Goal: Information Seeking & Learning: Learn about a topic

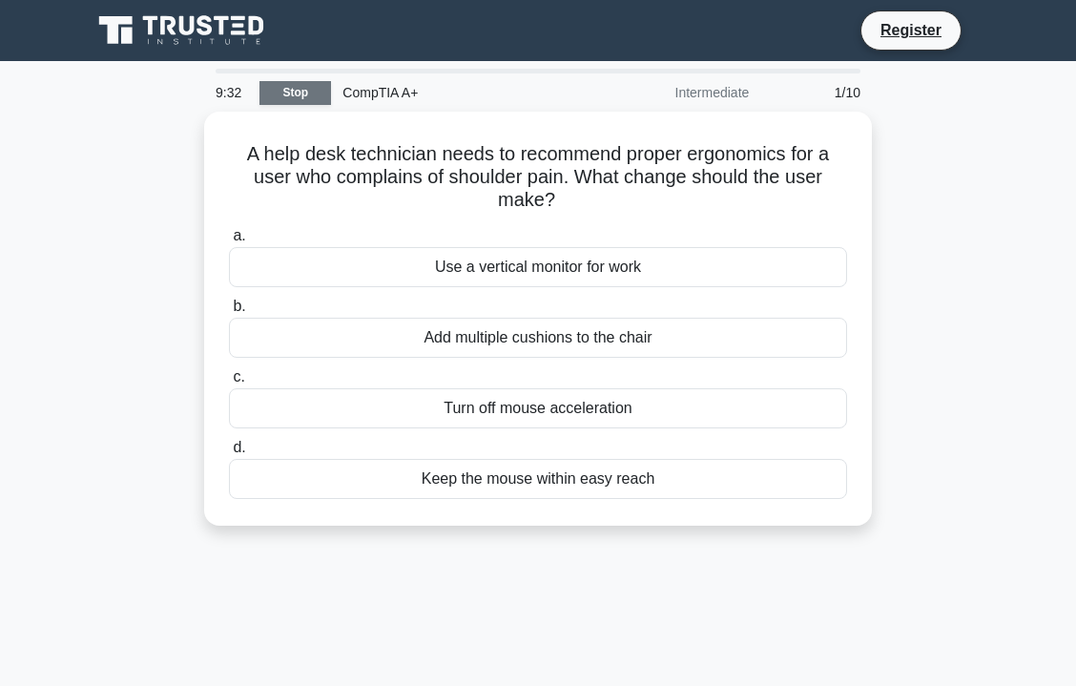
click at [302, 99] on link "Stop" at bounding box center [296, 93] width 72 height 24
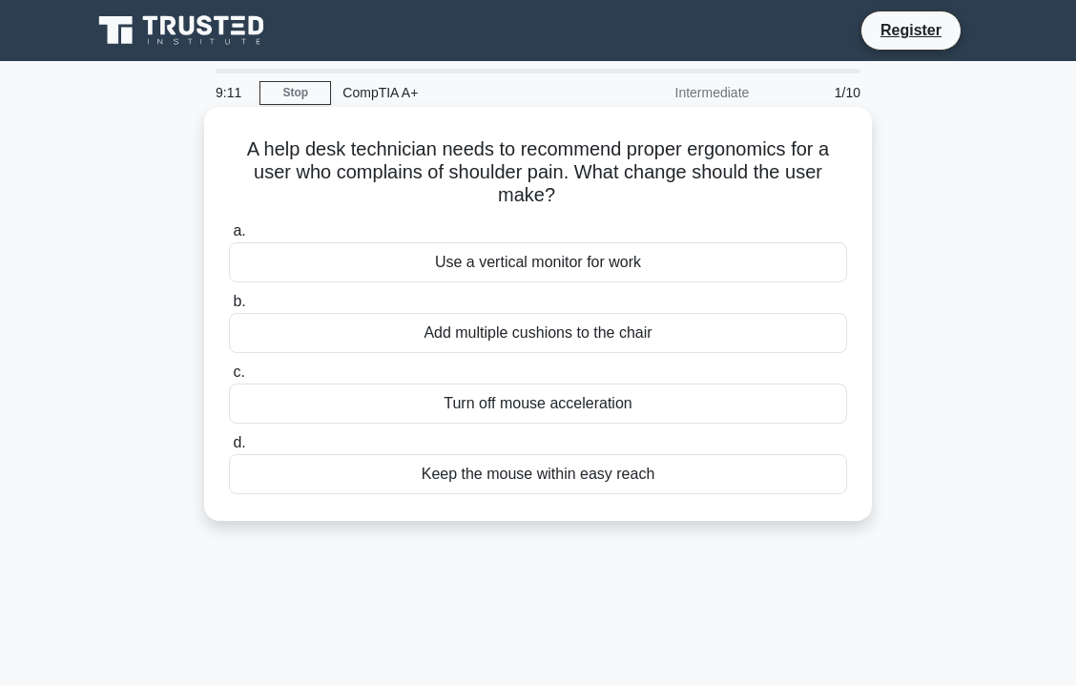
click at [449, 274] on div "Use a vertical monitor for work" at bounding box center [538, 262] width 618 height 40
click at [229, 238] on input "a. Use a vertical monitor for work" at bounding box center [229, 231] width 0 height 12
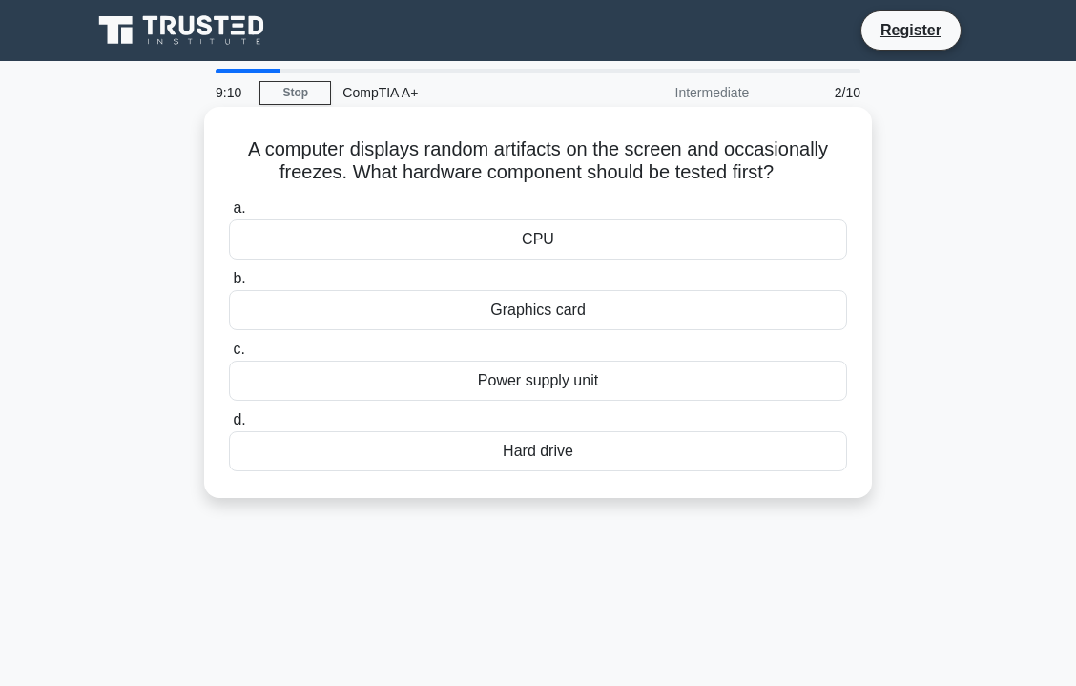
click at [446, 302] on div "Graphics card" at bounding box center [538, 310] width 618 height 40
click at [229, 285] on input "b. Graphics card" at bounding box center [229, 279] width 0 height 12
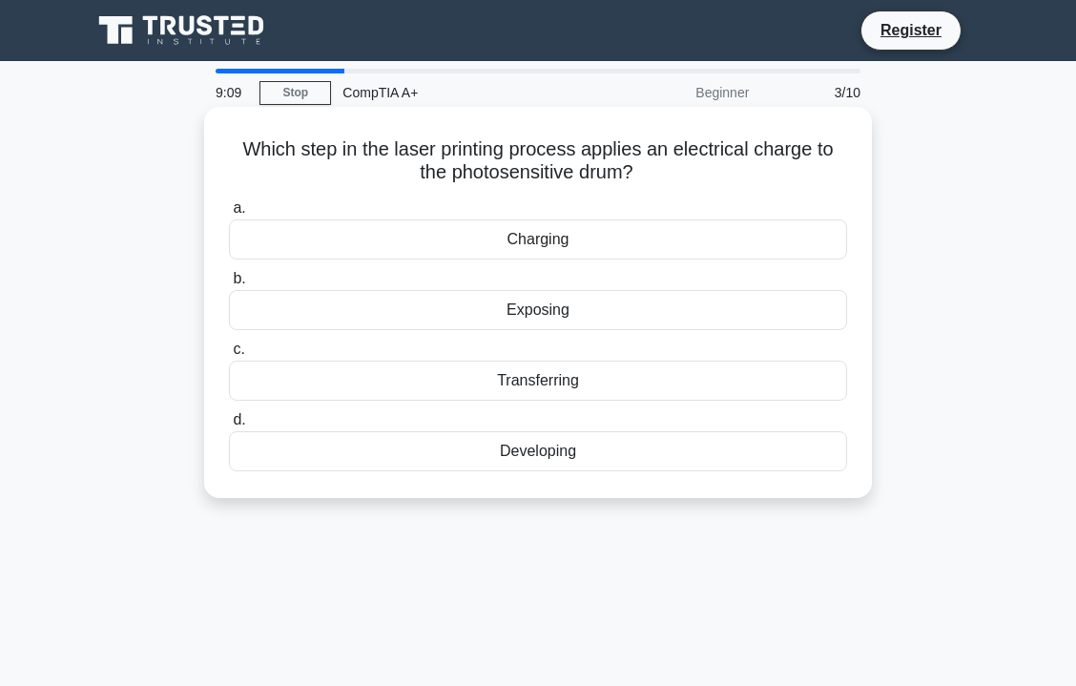
click at [445, 367] on div "Transferring" at bounding box center [538, 381] width 618 height 40
click at [229, 356] on input "c. Transferring" at bounding box center [229, 350] width 0 height 12
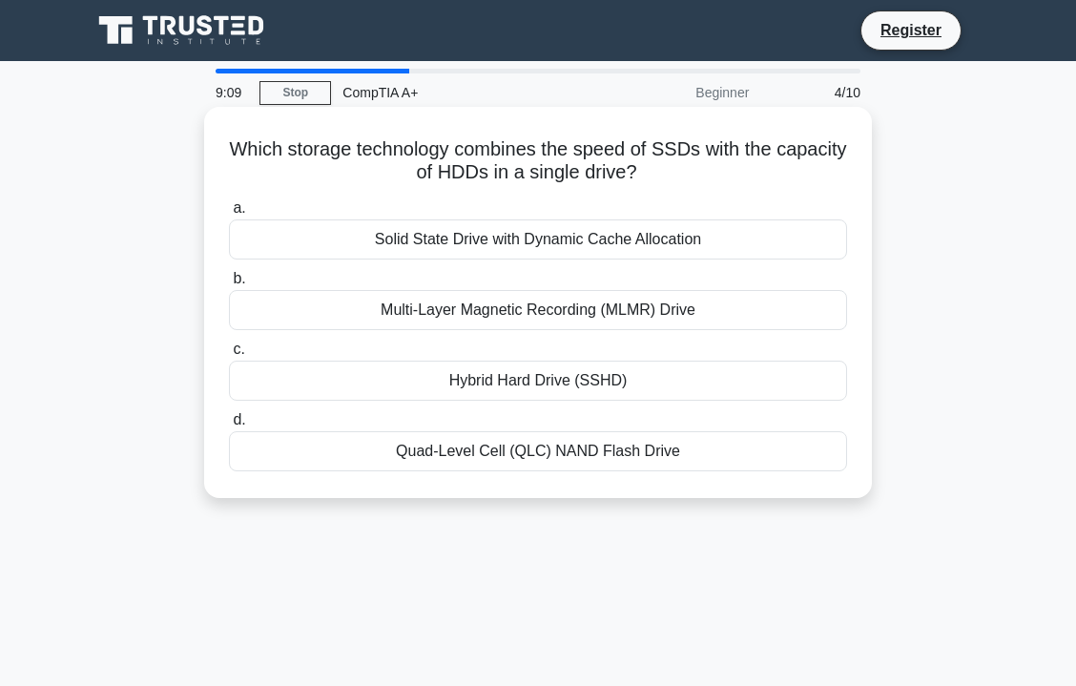
click at [445, 399] on div "Hybrid Hard Drive (SSHD)" at bounding box center [538, 381] width 618 height 40
click at [229, 356] on input "c. Hybrid Hard Drive (SSHD)" at bounding box center [229, 350] width 0 height 12
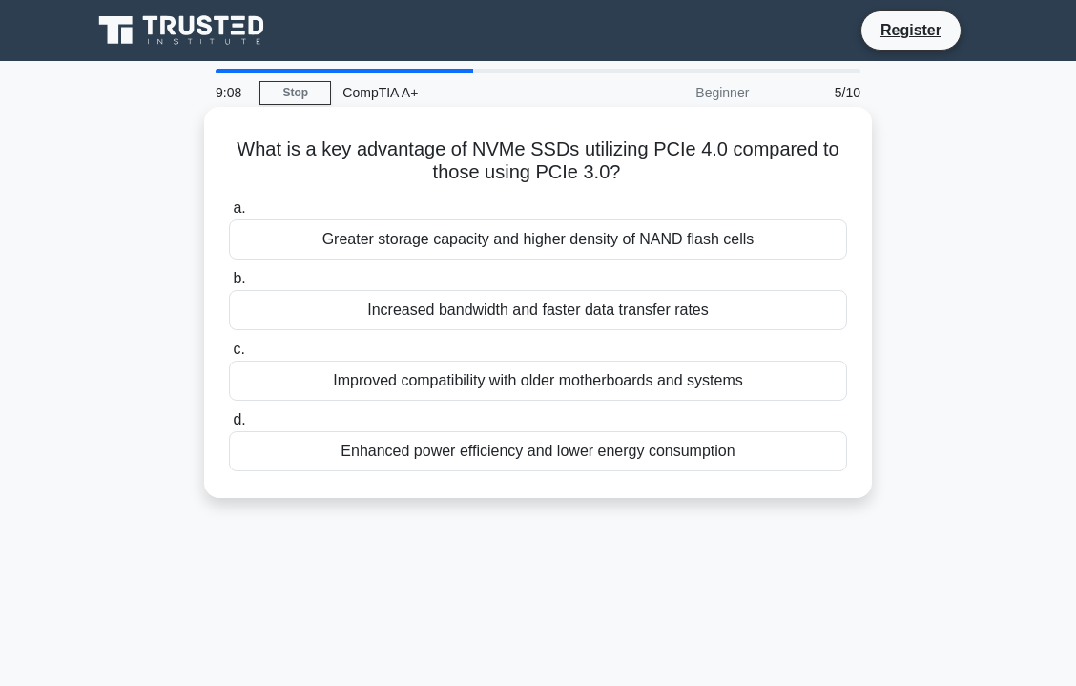
click at [445, 395] on div "Improved compatibility with older motherboards and systems" at bounding box center [538, 381] width 618 height 40
click at [229, 356] on input "c. Improved compatibility with older motherboards and systems" at bounding box center [229, 350] width 0 height 12
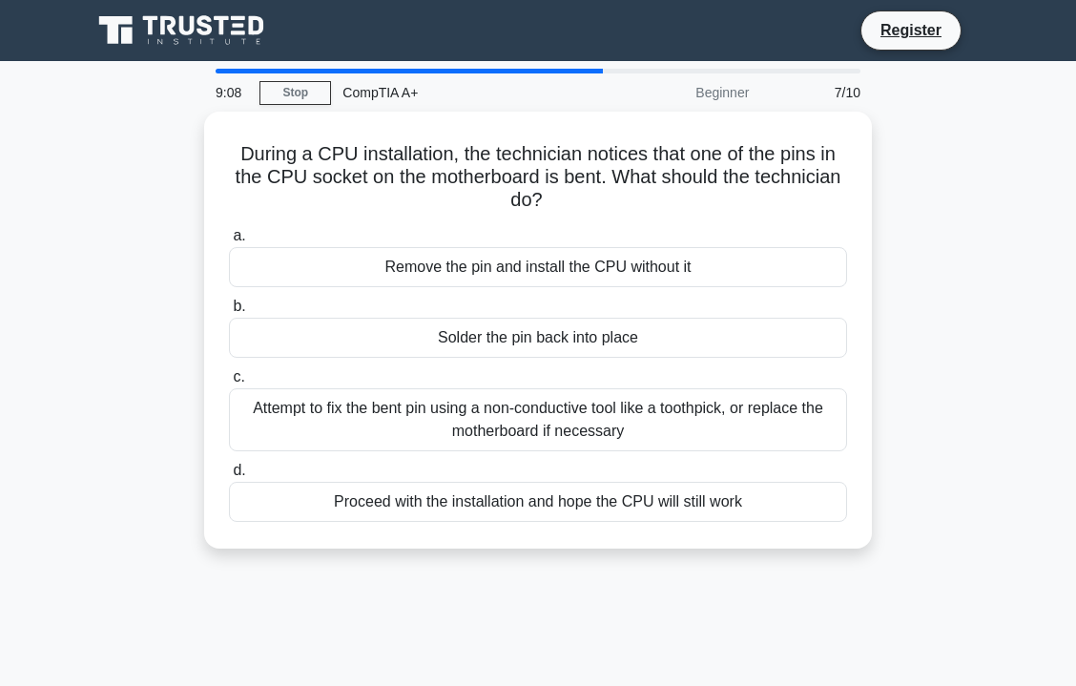
click at [445, 395] on div "Attempt to fix the bent pin using a non-conductive tool like a toothpick, or re…" at bounding box center [538, 419] width 618 height 63
click at [229, 384] on input "c. Attempt to fix the bent pin using a non-conductive tool like a toothpick, or…" at bounding box center [229, 377] width 0 height 12
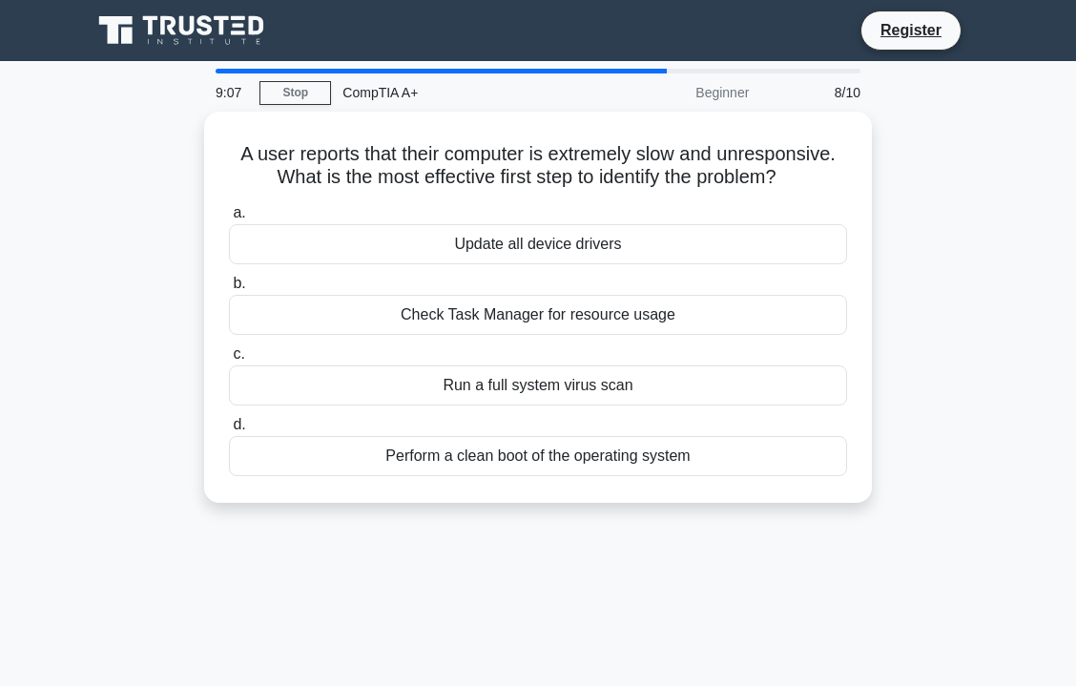
click at [445, 395] on div "Run a full system virus scan" at bounding box center [538, 385] width 618 height 40
click at [229, 361] on input "c. Run a full system virus scan" at bounding box center [229, 354] width 0 height 12
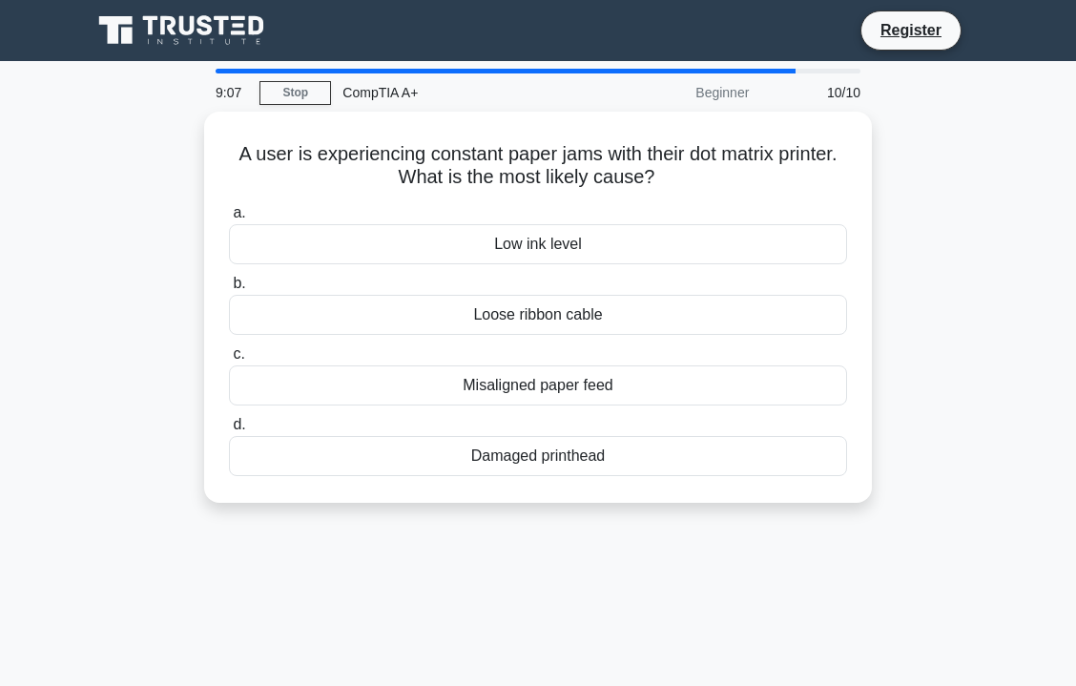
click at [445, 395] on div "Misaligned paper feed" at bounding box center [538, 385] width 618 height 40
click at [229, 361] on input "c. Misaligned paper feed" at bounding box center [229, 354] width 0 height 12
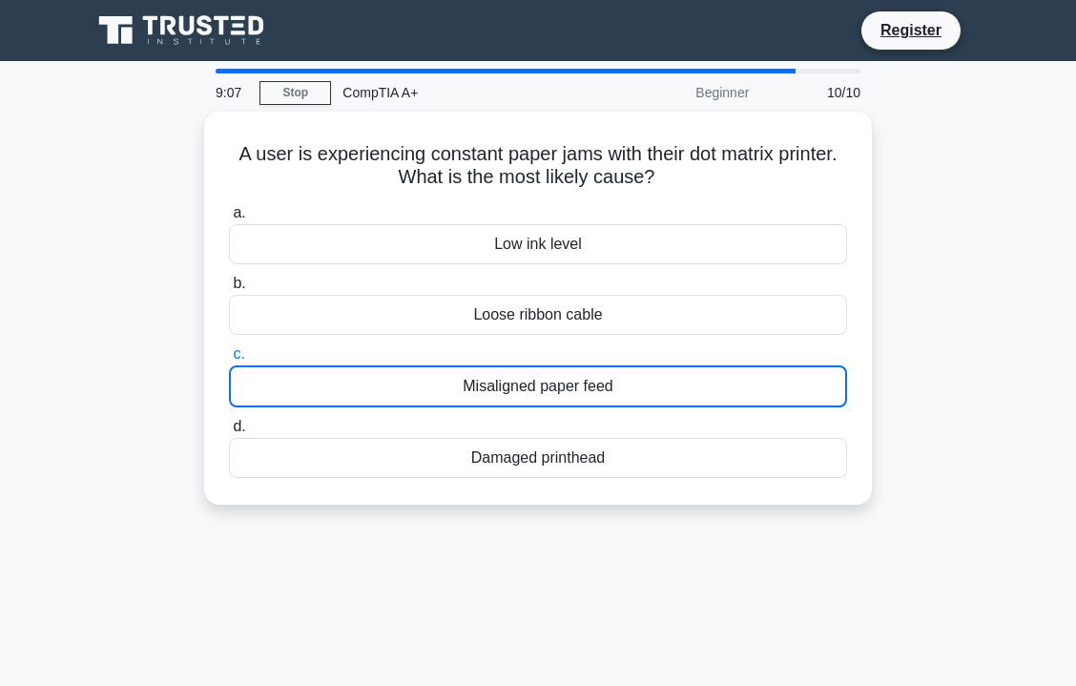
click at [445, 395] on div "Misaligned paper feed" at bounding box center [538, 386] width 618 height 42
click at [229, 361] on input "c. Misaligned paper feed" at bounding box center [229, 354] width 0 height 12
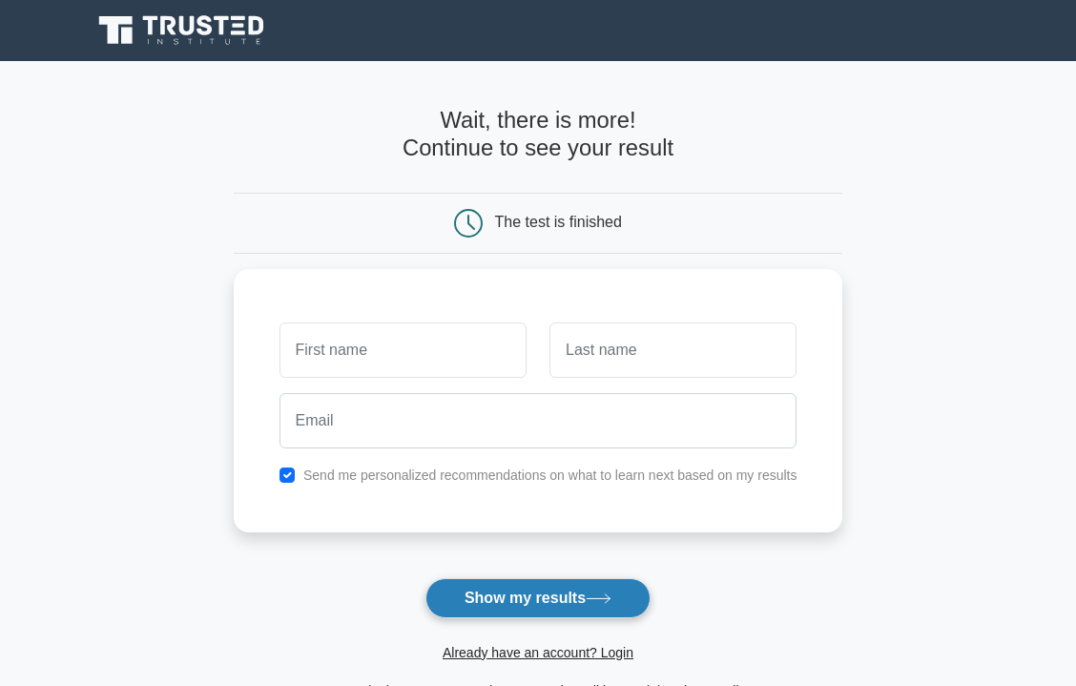
click at [511, 592] on button "Show my results" at bounding box center [538, 598] width 225 height 40
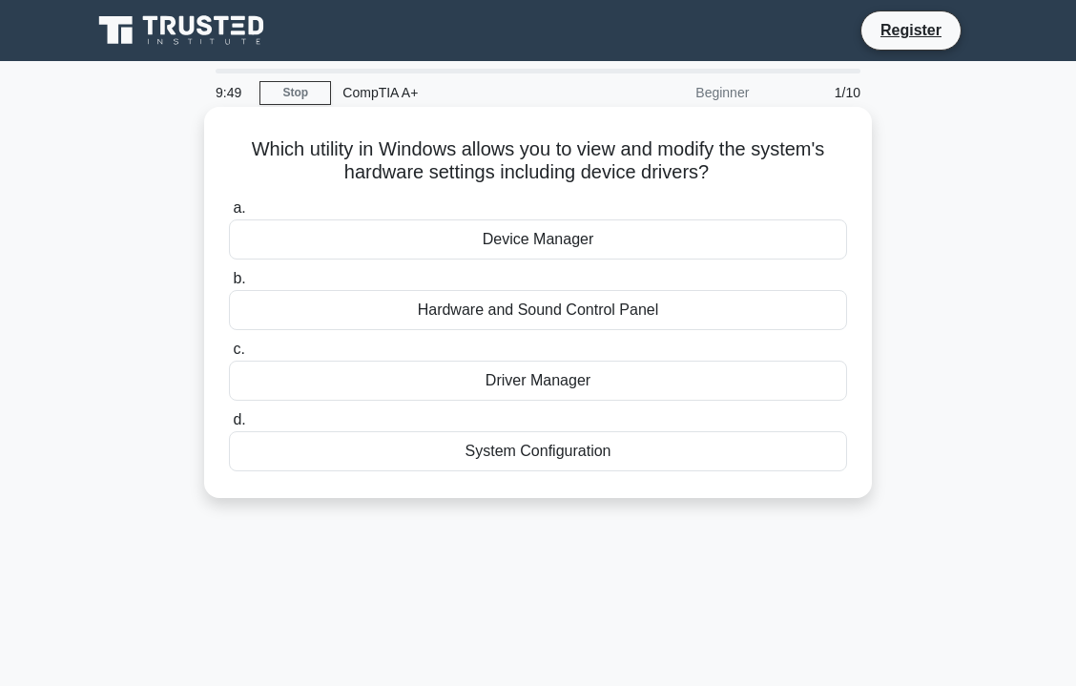
click at [482, 455] on div "System Configuration" at bounding box center [538, 451] width 618 height 40
click at [229, 427] on input "d. System Configuration" at bounding box center [229, 420] width 0 height 12
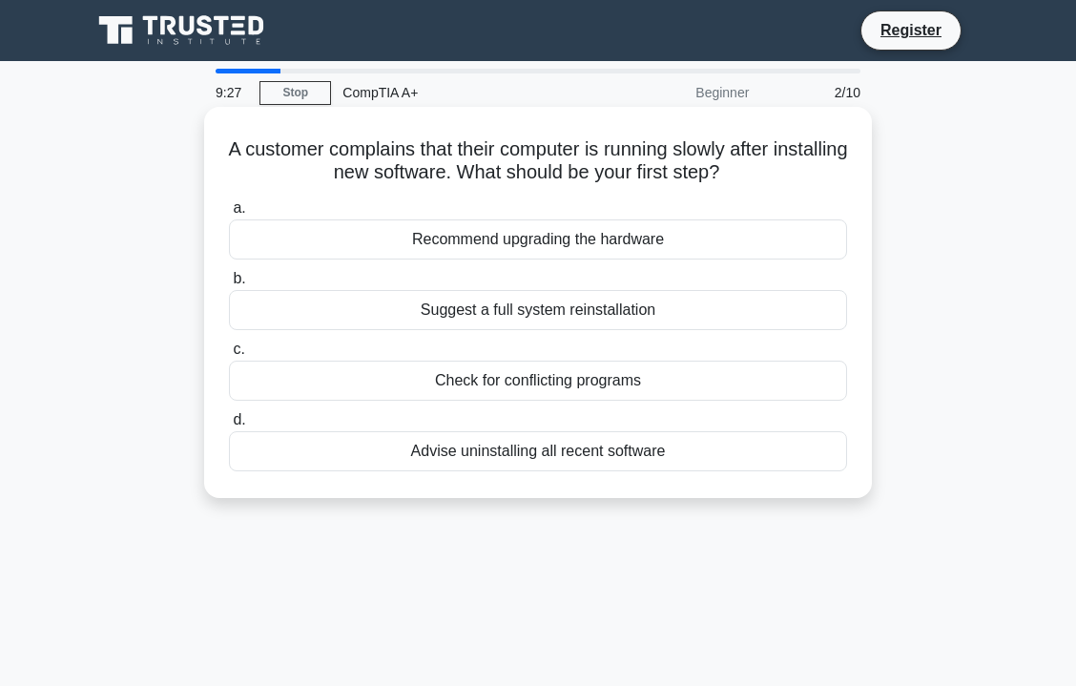
click at [369, 377] on div "Check for conflicting programs" at bounding box center [538, 381] width 618 height 40
click at [229, 356] on input "c. Check for conflicting programs" at bounding box center [229, 350] width 0 height 12
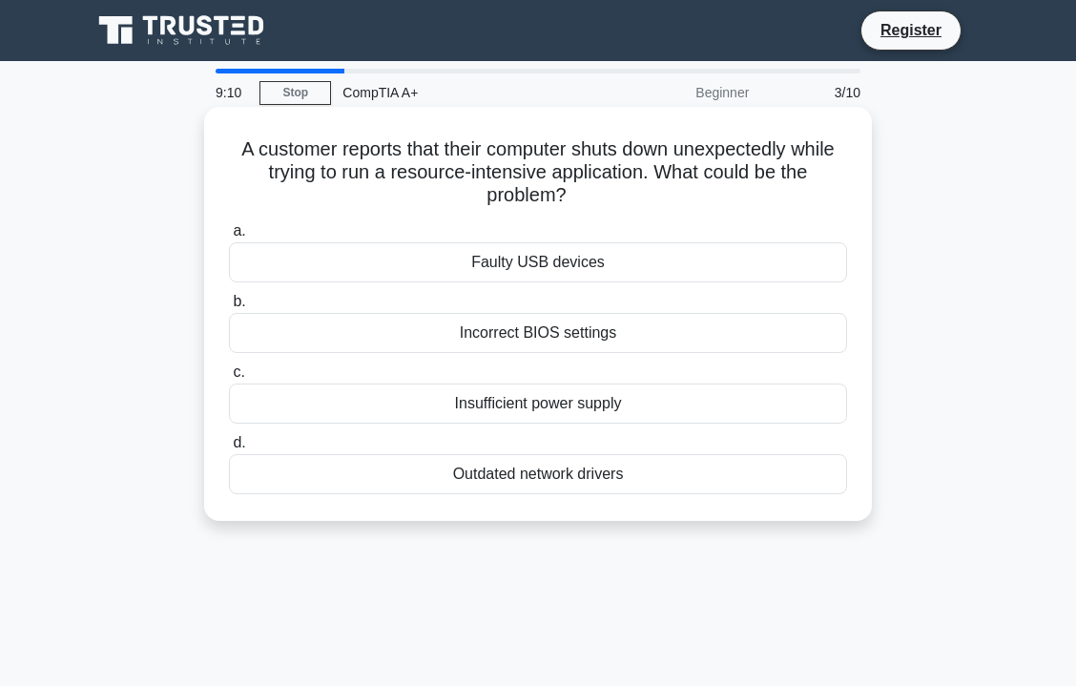
click at [445, 341] on div "Incorrect BIOS settings" at bounding box center [538, 333] width 618 height 40
click at [229, 308] on input "b. Incorrect BIOS settings" at bounding box center [229, 302] width 0 height 12
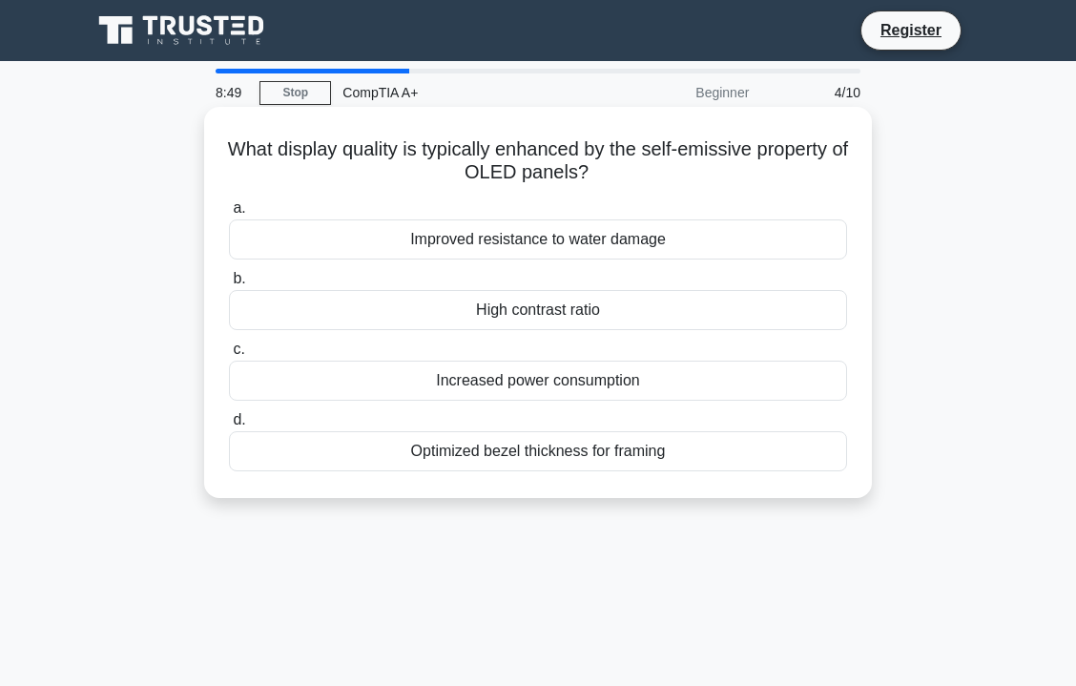
click at [356, 448] on div "Optimized bezel thickness for framing" at bounding box center [538, 451] width 618 height 40
click at [229, 427] on input "d. Optimized bezel thickness for framing" at bounding box center [229, 420] width 0 height 12
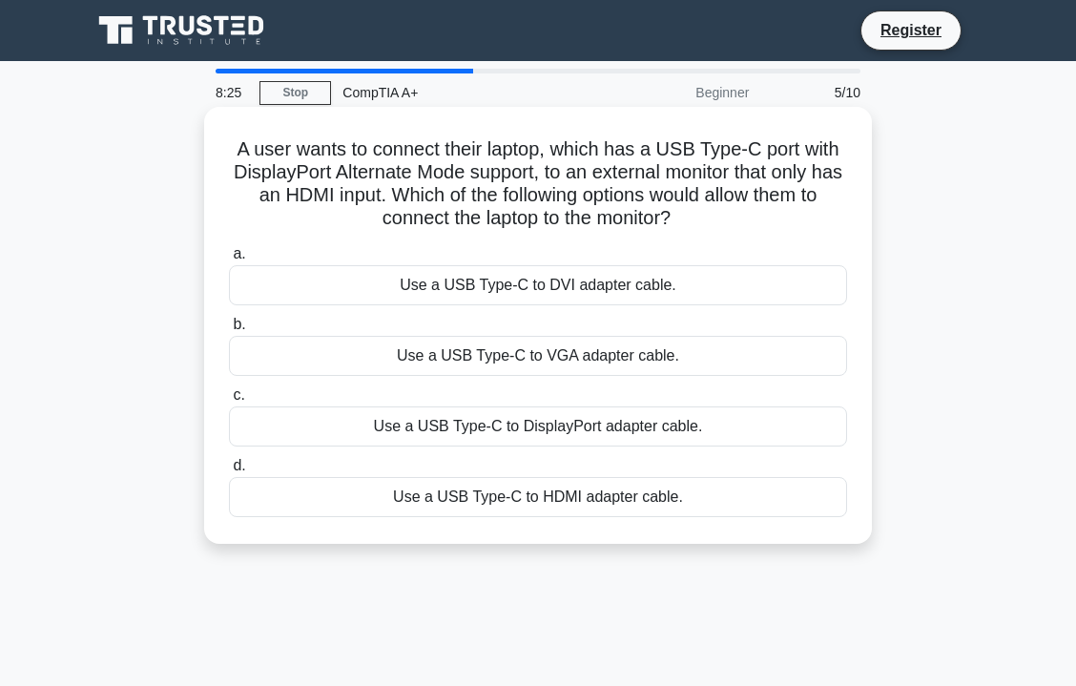
click at [491, 424] on div "Use a USB Type-C to DisplayPort adapter cable." at bounding box center [538, 426] width 618 height 40
click at [229, 402] on input "c. Use a USB Type-C to DisplayPort adapter cable." at bounding box center [229, 395] width 0 height 12
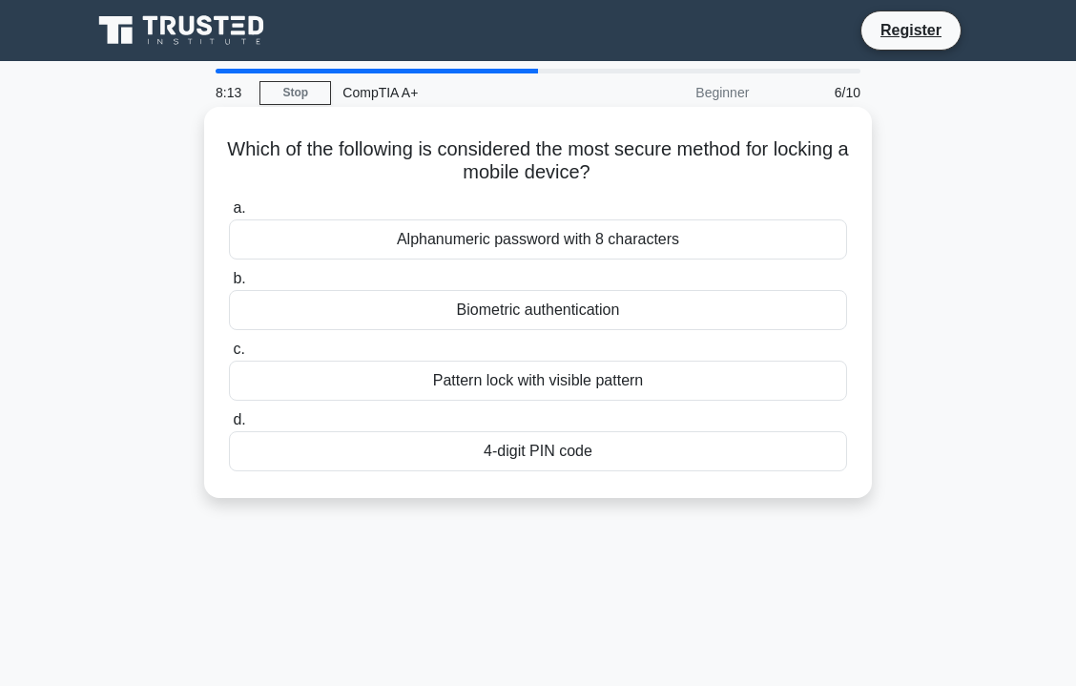
click at [286, 302] on div "Biometric authentication" at bounding box center [538, 310] width 618 height 40
click at [229, 285] on input "b. Biometric authentication" at bounding box center [229, 279] width 0 height 12
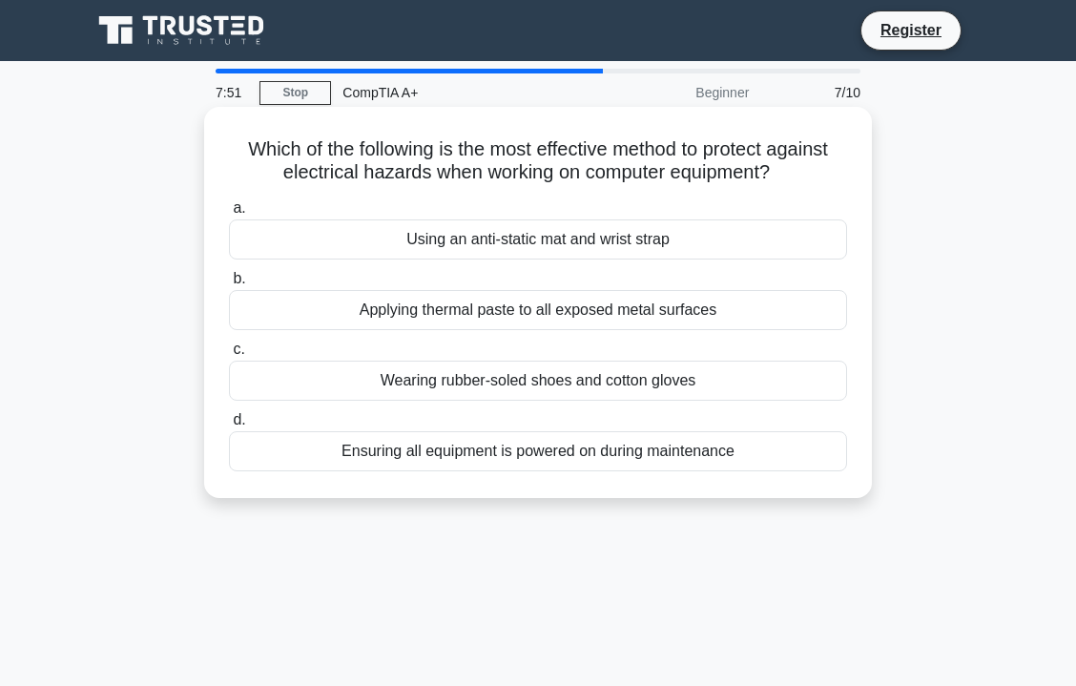
click at [359, 229] on div "Using an anti-static mat and wrist strap" at bounding box center [538, 239] width 618 height 40
click at [229, 215] on input "a. Using an anti-static mat and wrist strap" at bounding box center [229, 208] width 0 height 12
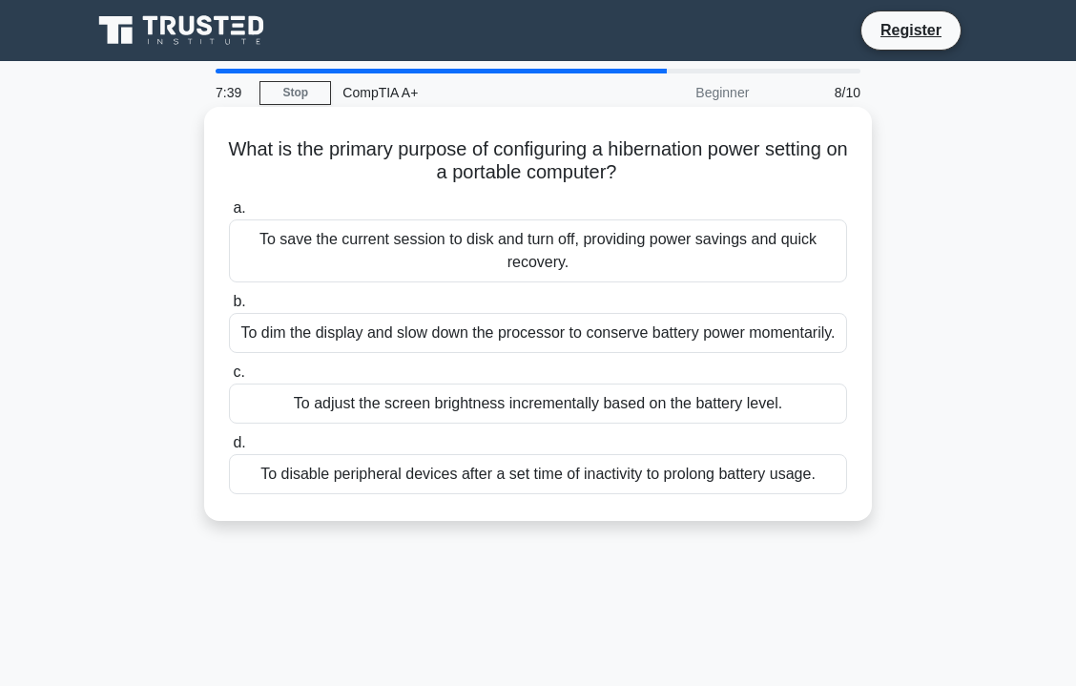
click at [401, 239] on div "To save the current session to disk and turn off, providing power savings and q…" at bounding box center [538, 250] width 618 height 63
click at [229, 215] on input "a. To save the current session to disk and turn off, providing power savings an…" at bounding box center [229, 208] width 0 height 12
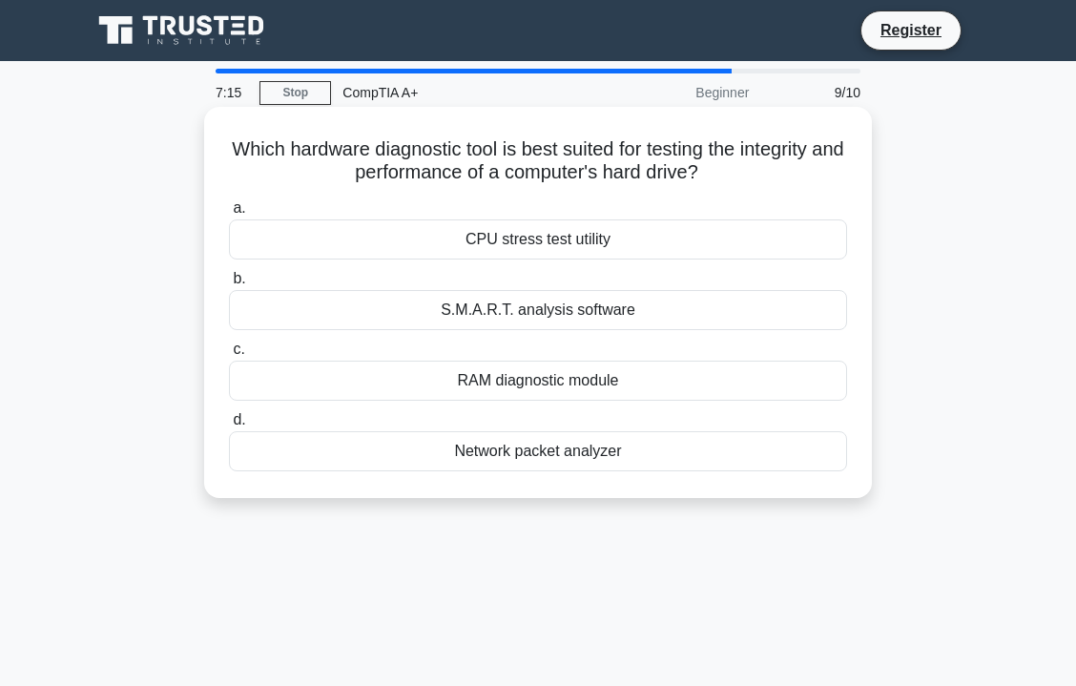
click at [470, 391] on div "RAM diagnostic module" at bounding box center [538, 381] width 618 height 40
click at [229, 356] on input "c. RAM diagnostic module" at bounding box center [229, 350] width 0 height 12
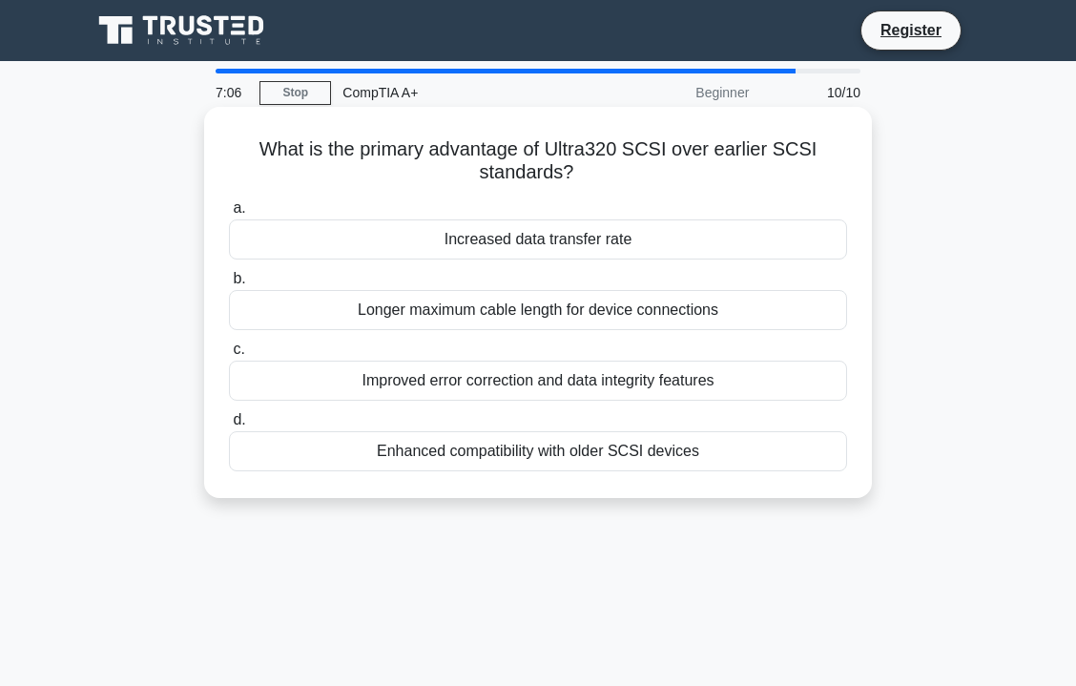
click at [522, 248] on div "Increased data transfer rate" at bounding box center [538, 239] width 618 height 40
click at [229, 215] on input "a. Increased data transfer rate" at bounding box center [229, 208] width 0 height 12
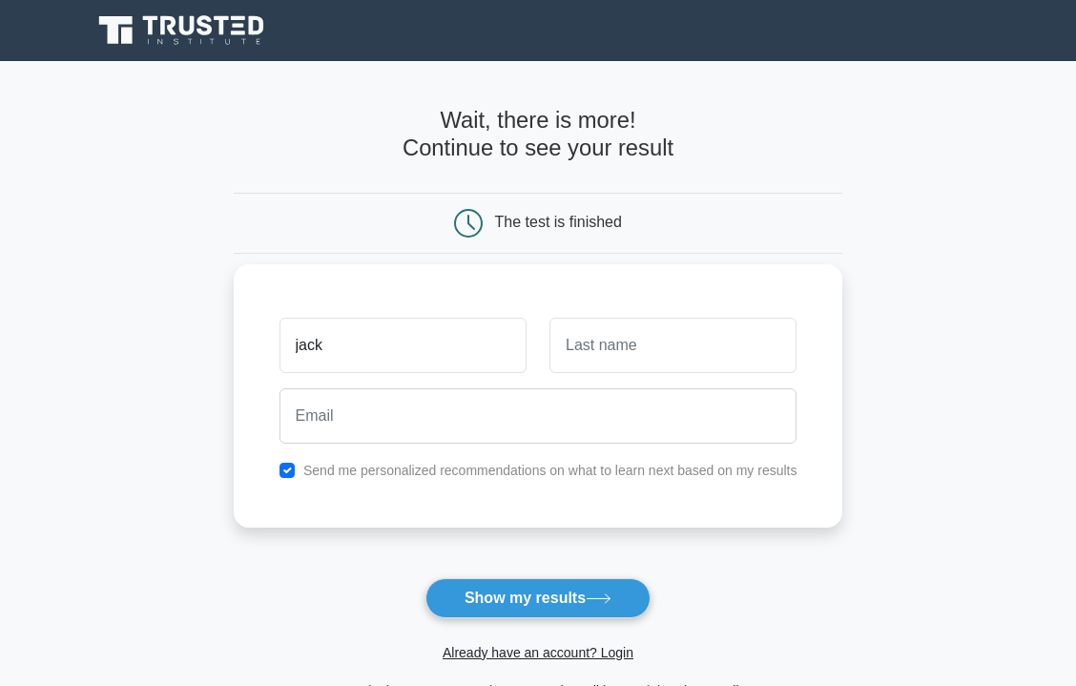
type input "jack"
type input "[PERSON_NAME]"
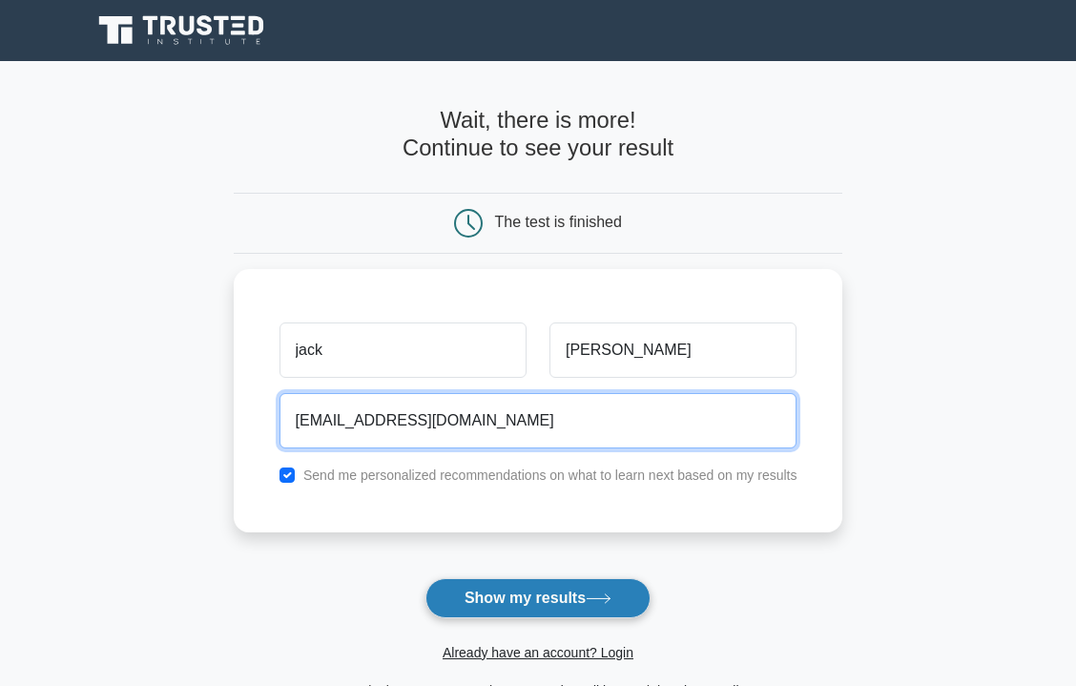
type input "[EMAIL_ADDRESS][DOMAIN_NAME]"
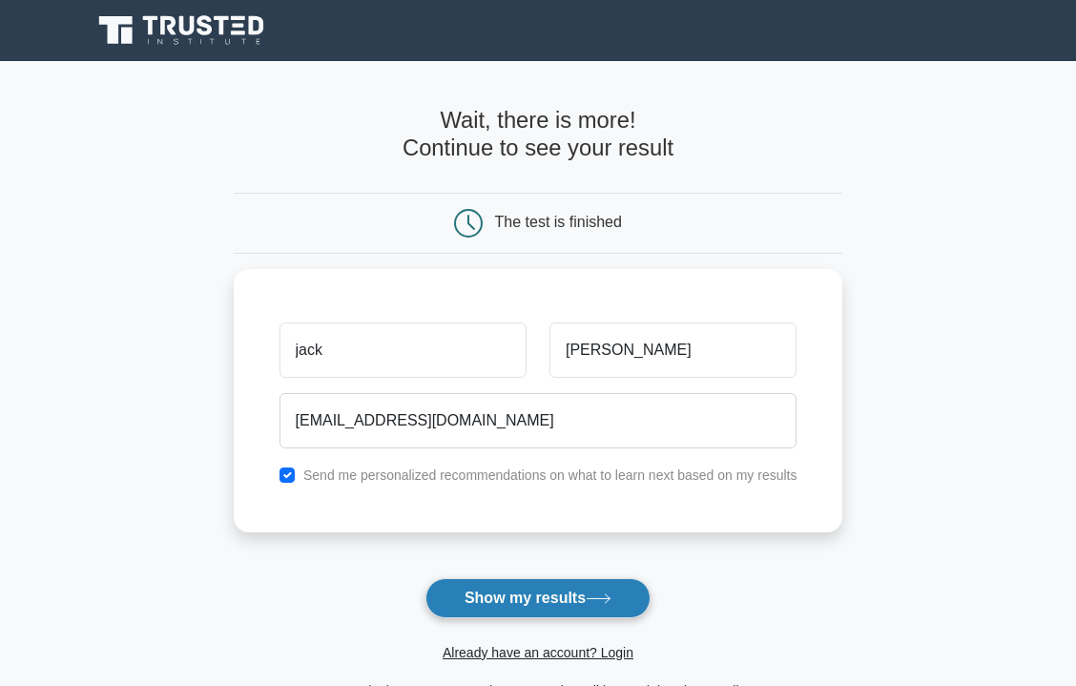
click at [612, 593] on icon at bounding box center [599, 598] width 26 height 10
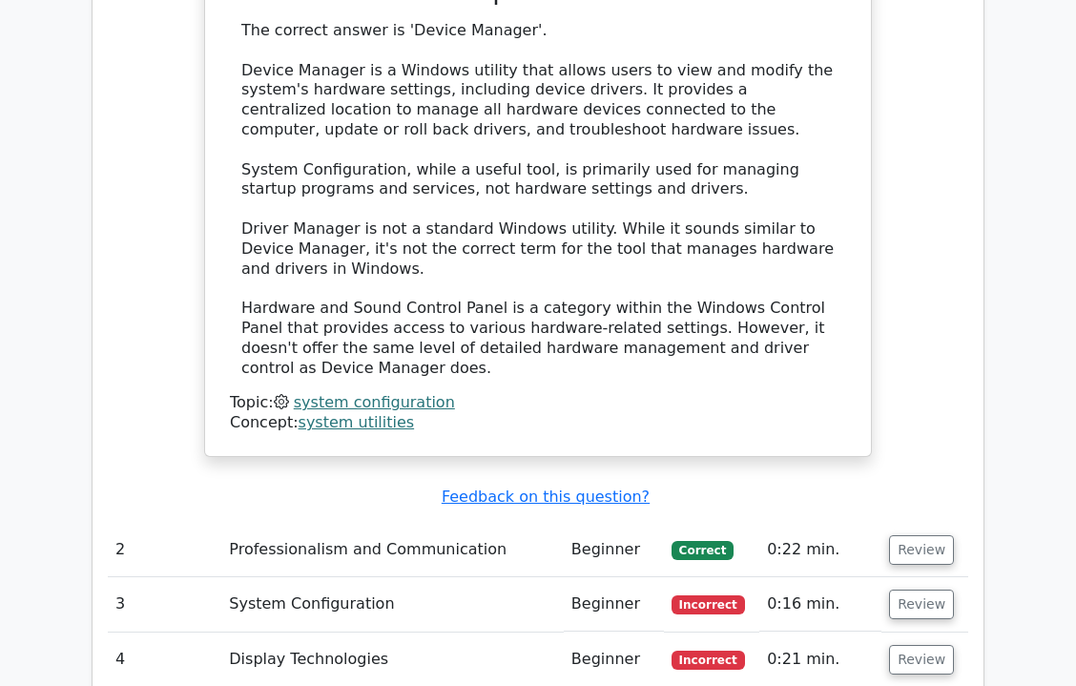
scroll to position [2120, 0]
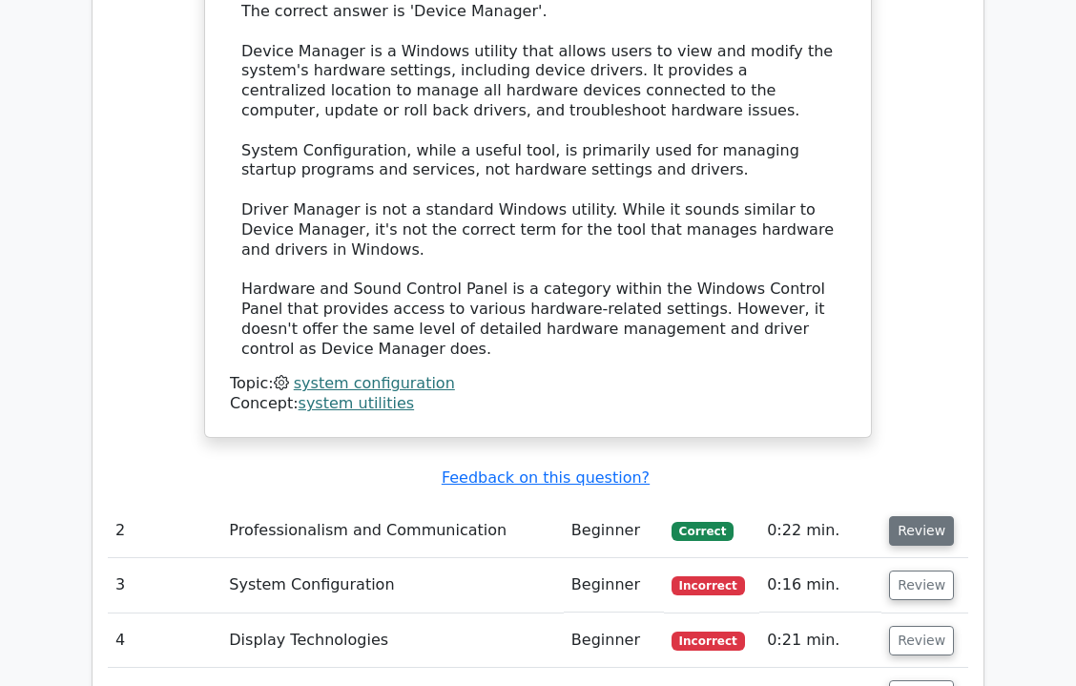
click at [922, 516] on button "Review" at bounding box center [921, 531] width 65 height 30
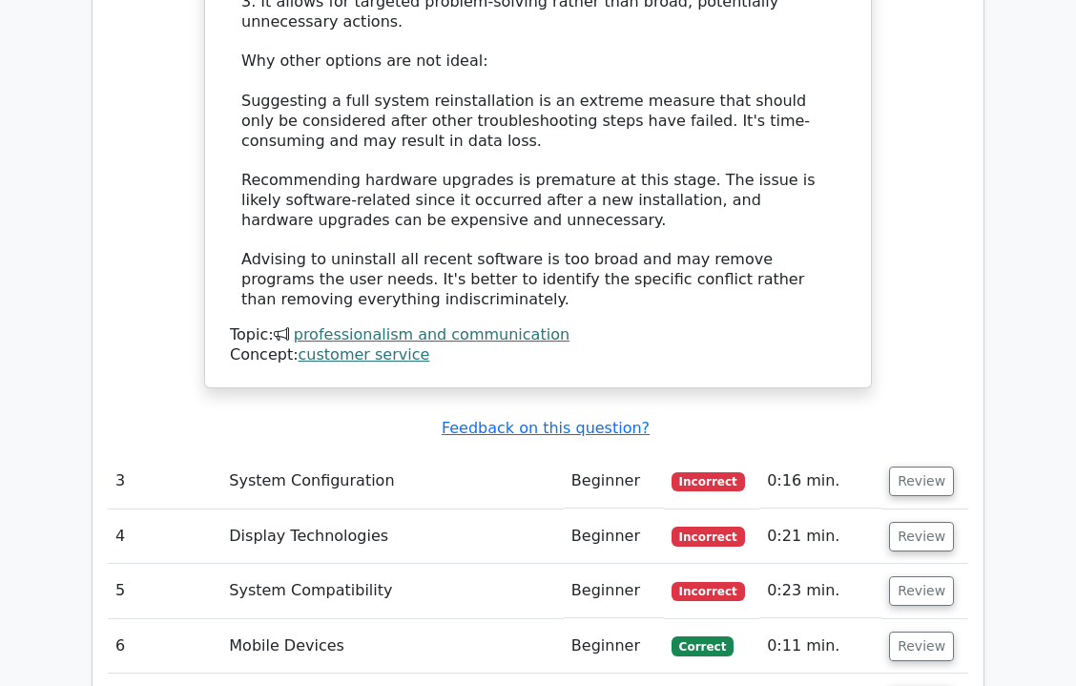
scroll to position [3274, 0]
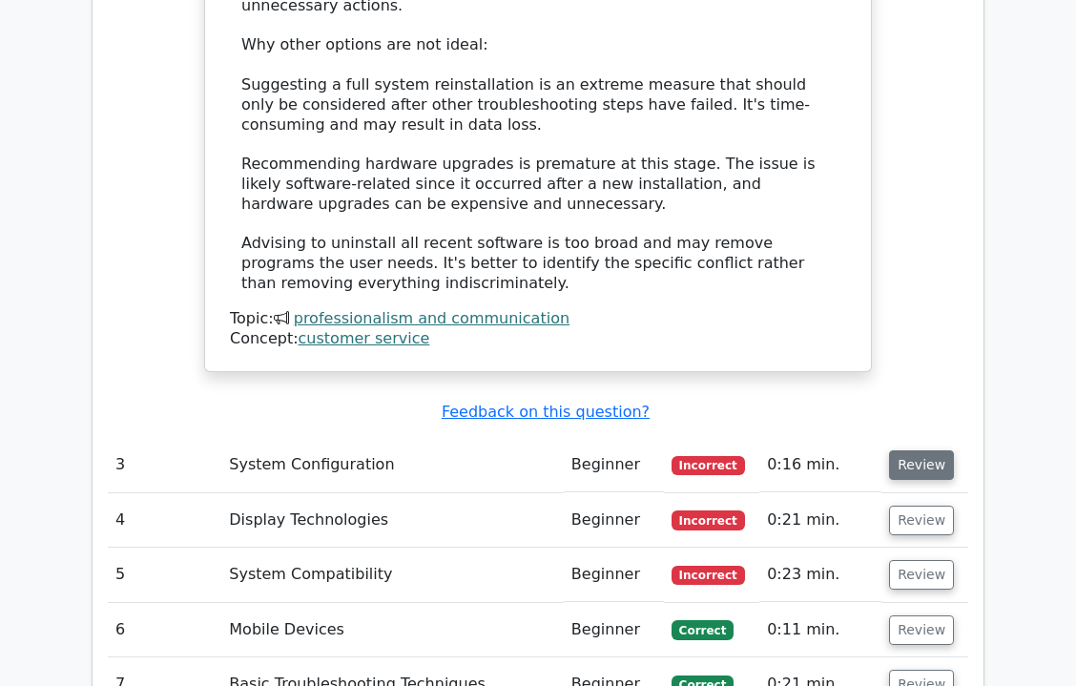
click at [915, 450] on button "Review" at bounding box center [921, 465] width 65 height 30
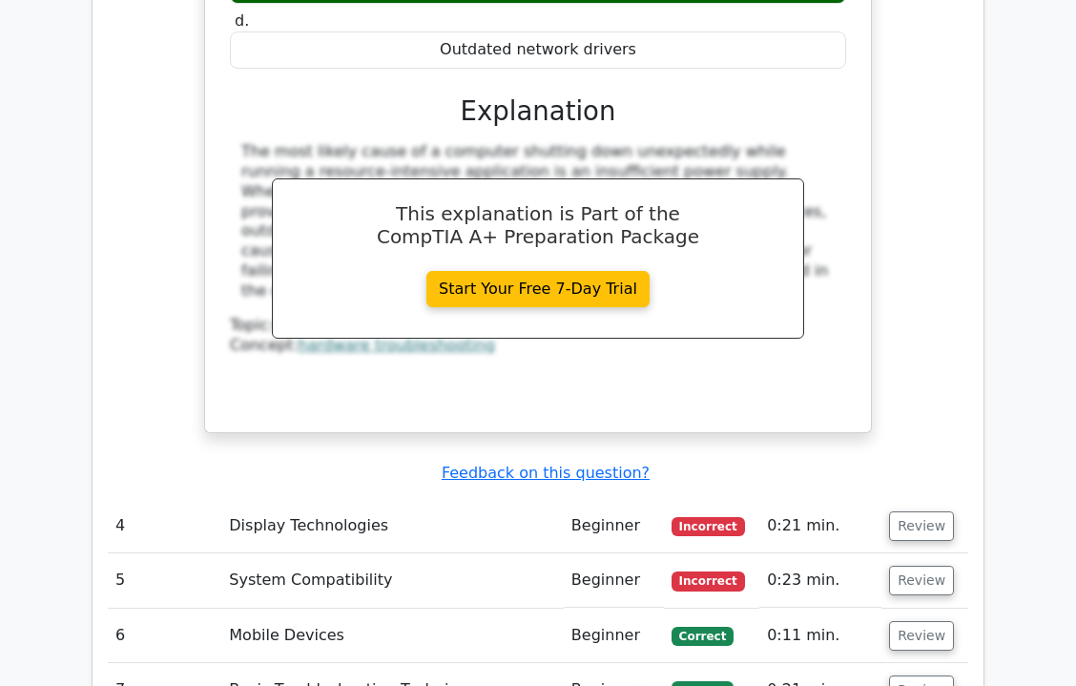
scroll to position [4106, 0]
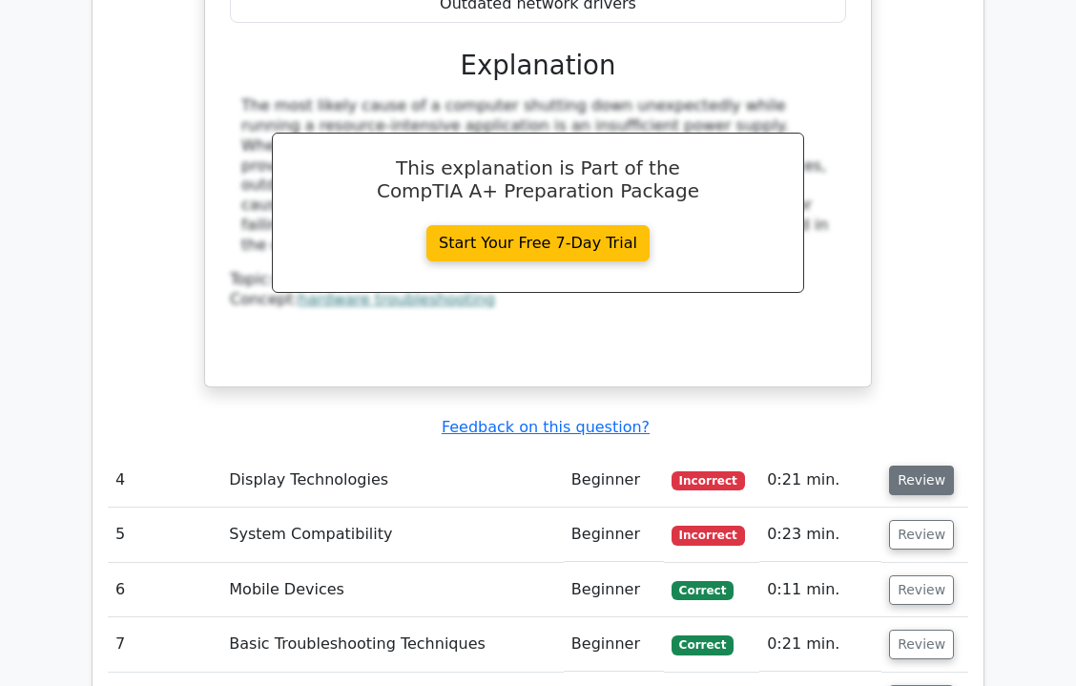
click at [922, 466] on button "Review" at bounding box center [921, 481] width 65 height 30
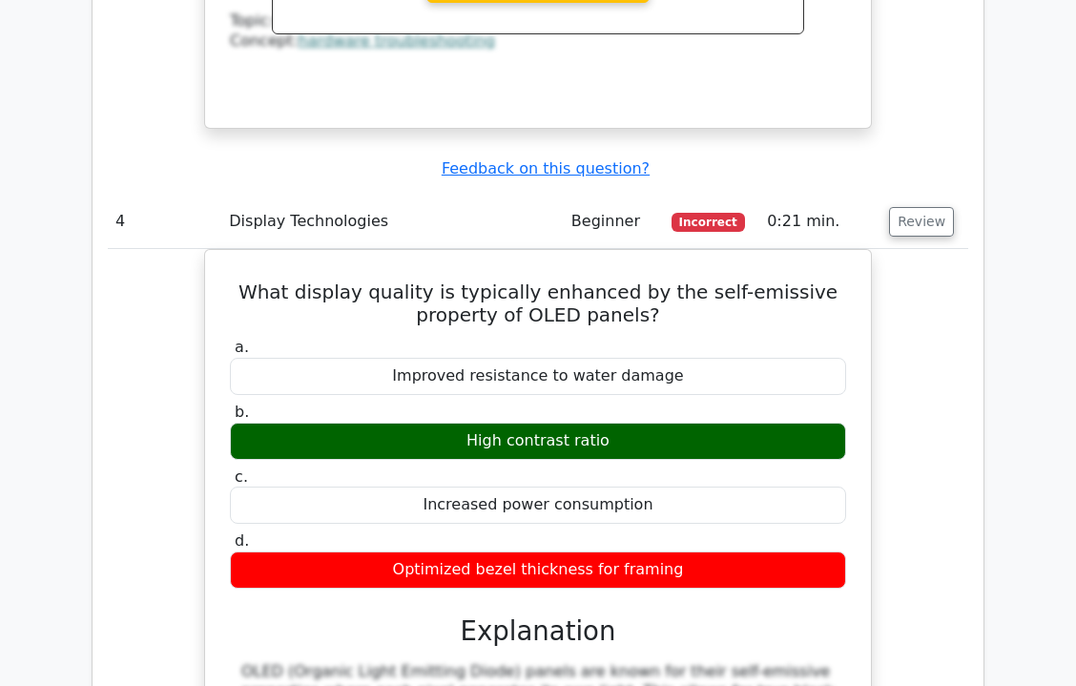
scroll to position [4365, 0]
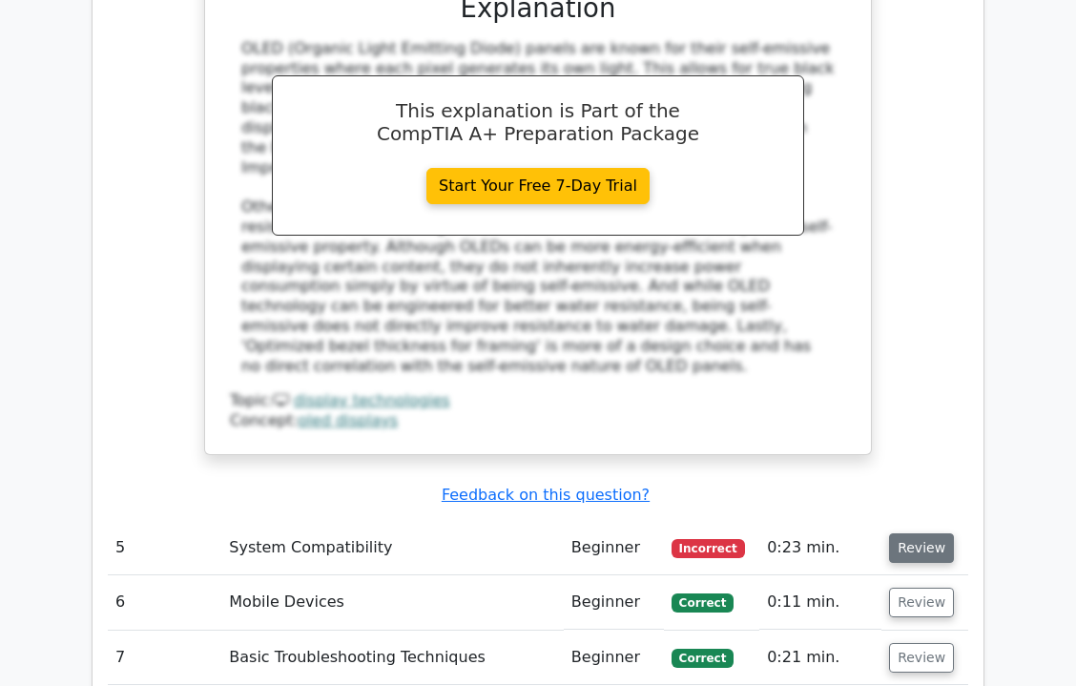
click at [920, 533] on button "Review" at bounding box center [921, 548] width 65 height 30
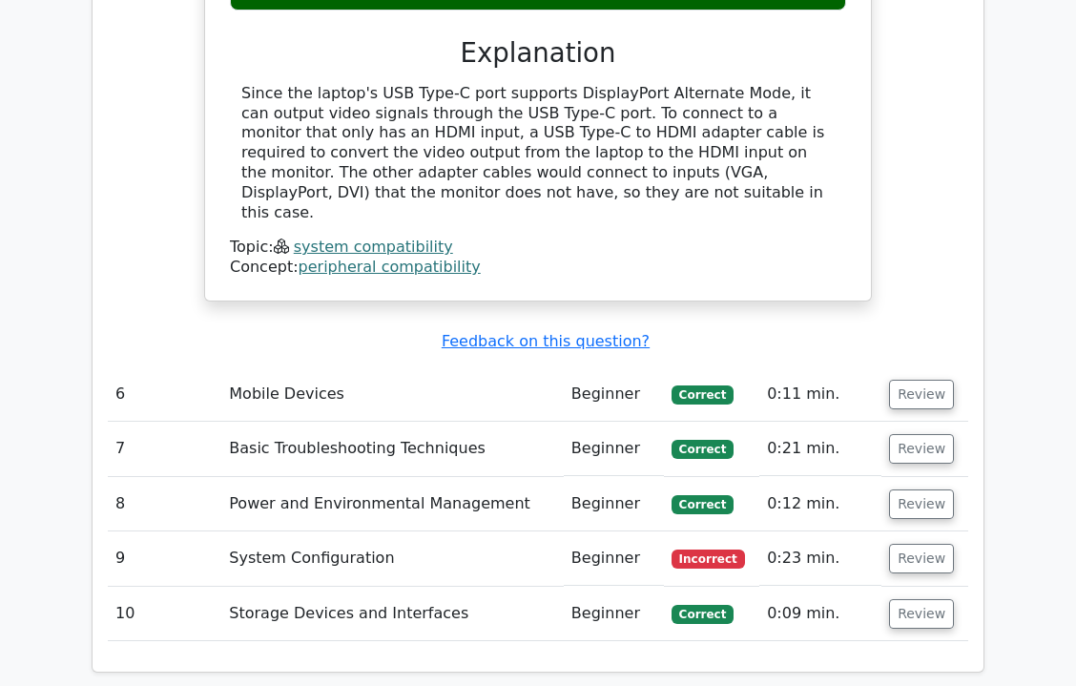
scroll to position [5941, 0]
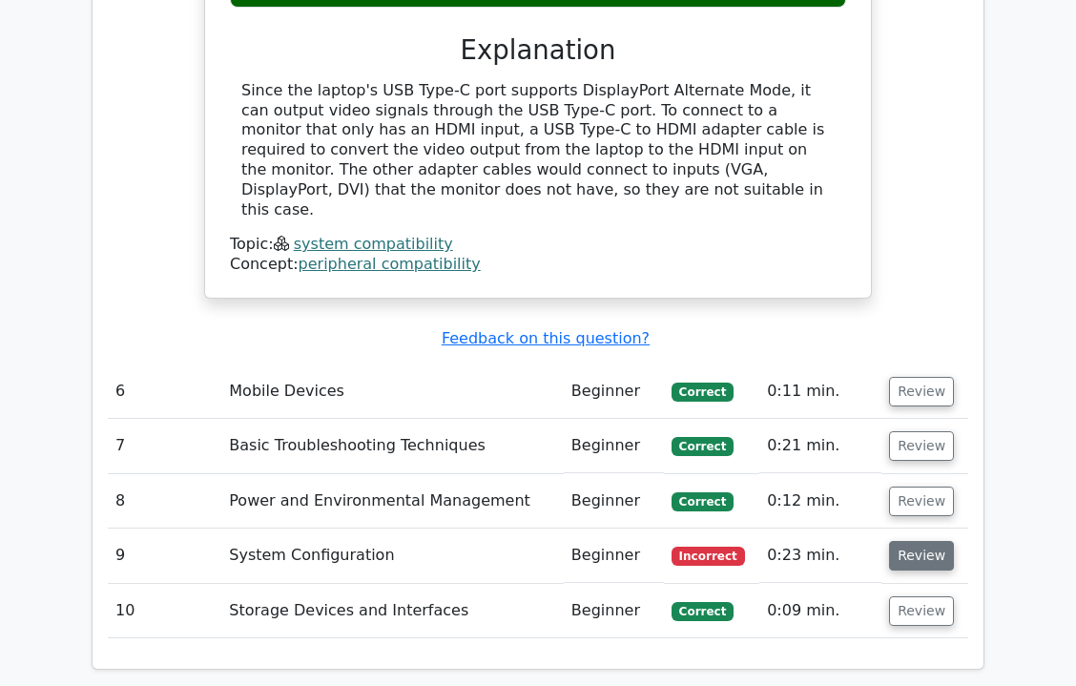
click at [920, 541] on button "Review" at bounding box center [921, 556] width 65 height 30
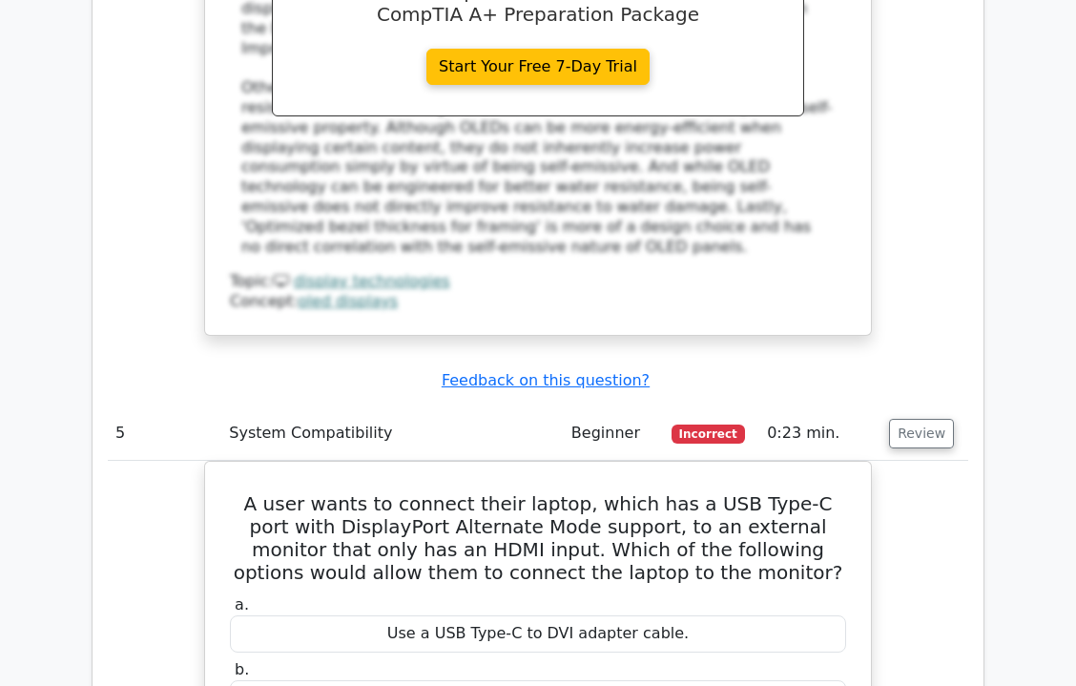
scroll to position [5049, 0]
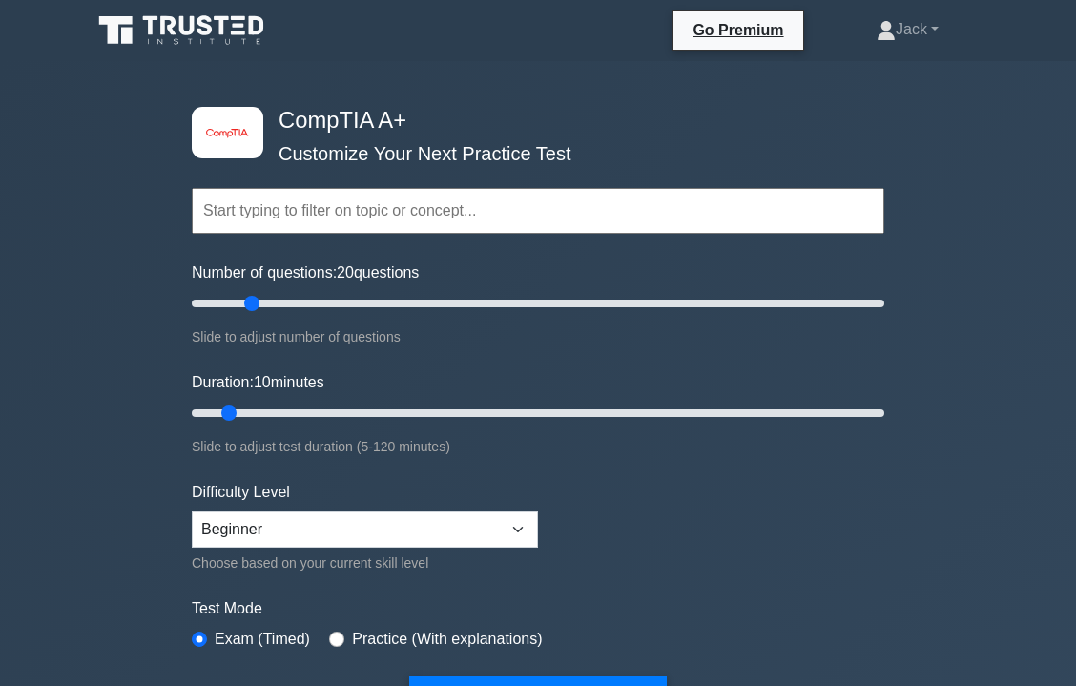
drag, startPoint x: 218, startPoint y: 301, endPoint x: 255, endPoint y: 302, distance: 37.2
type input "20"
click at [255, 302] on input "Number of questions: 20 questions" at bounding box center [538, 303] width 693 height 23
type input "80"
click at [645, 416] on input "Duration: 80 minutes" at bounding box center [538, 413] width 693 height 23
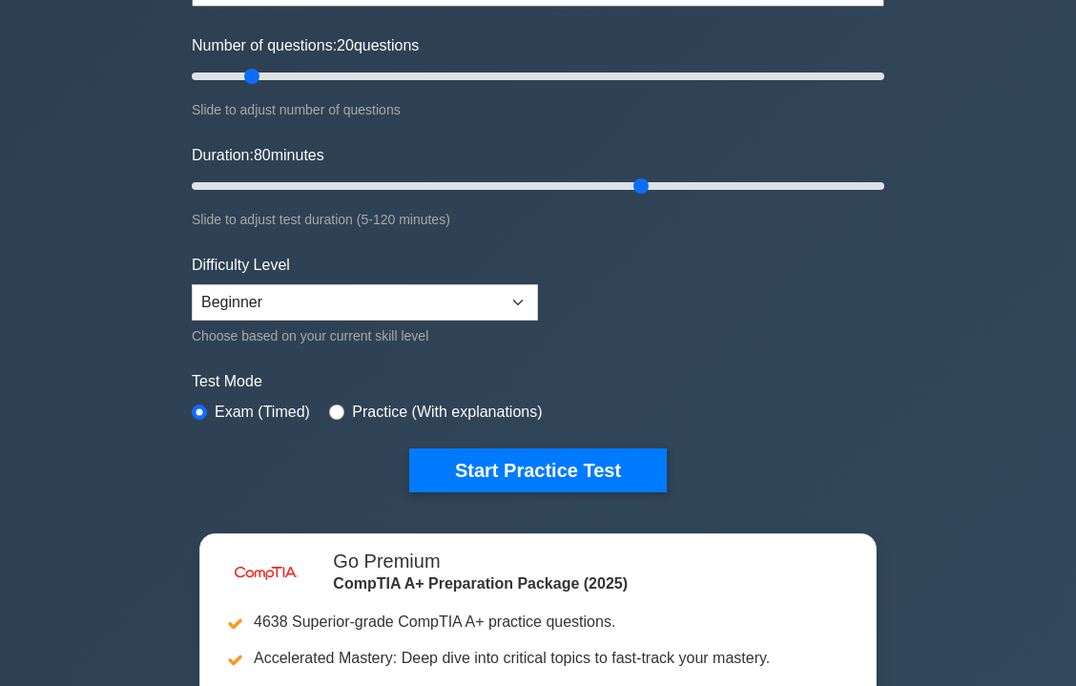
scroll to position [250, 0]
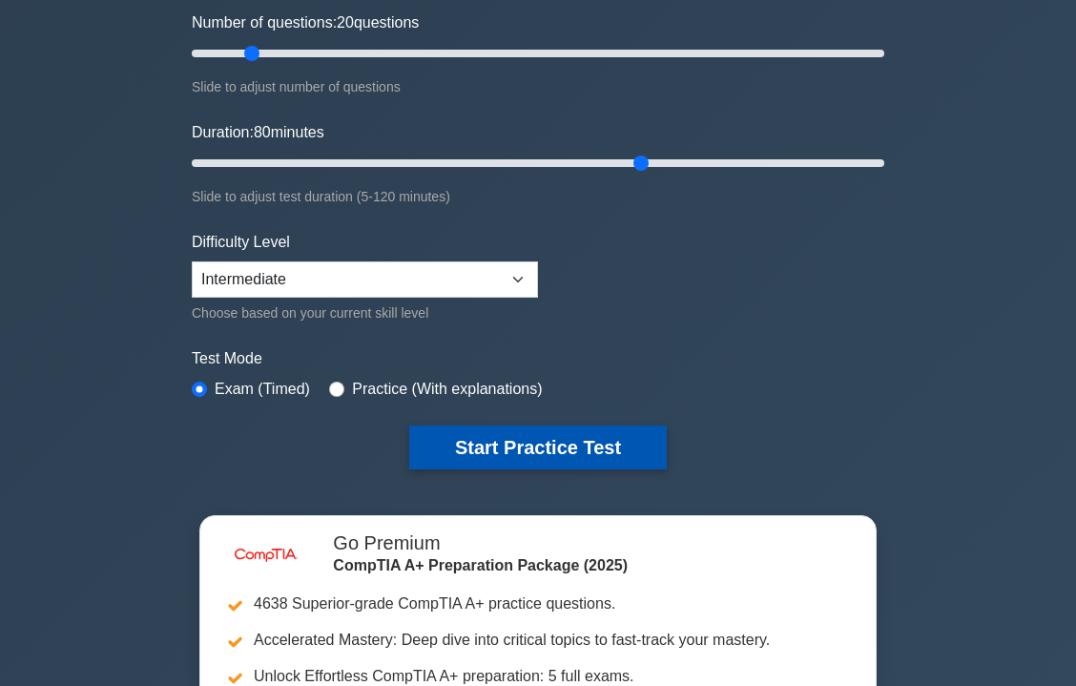
click at [478, 441] on button "Start Practice Test" at bounding box center [538, 448] width 258 height 44
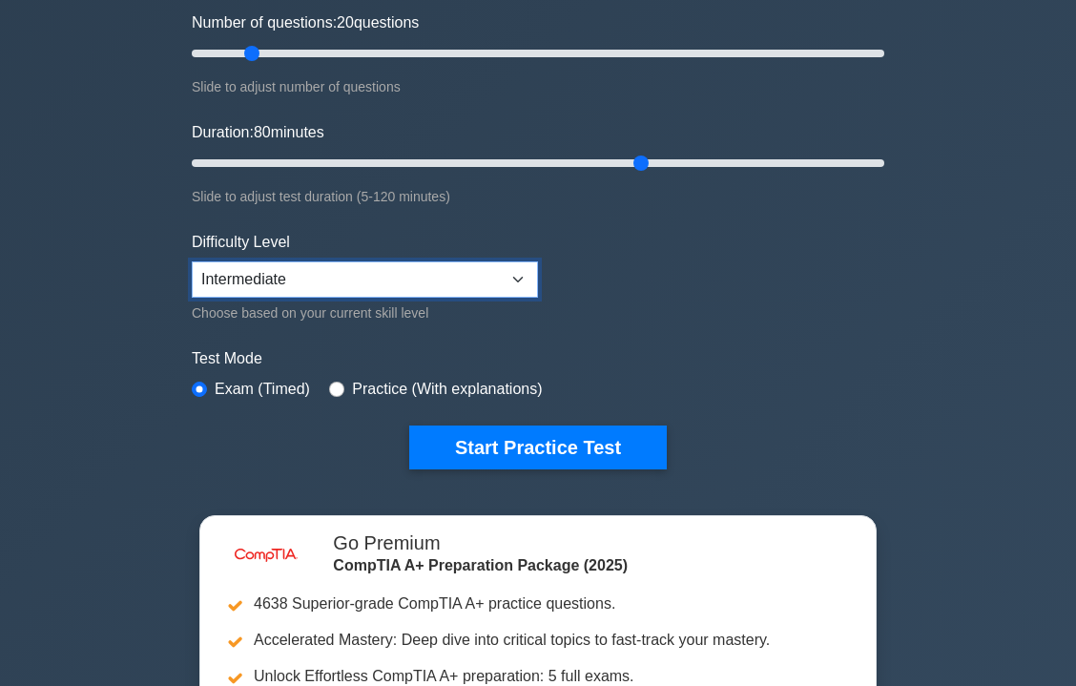
select select "beginner"
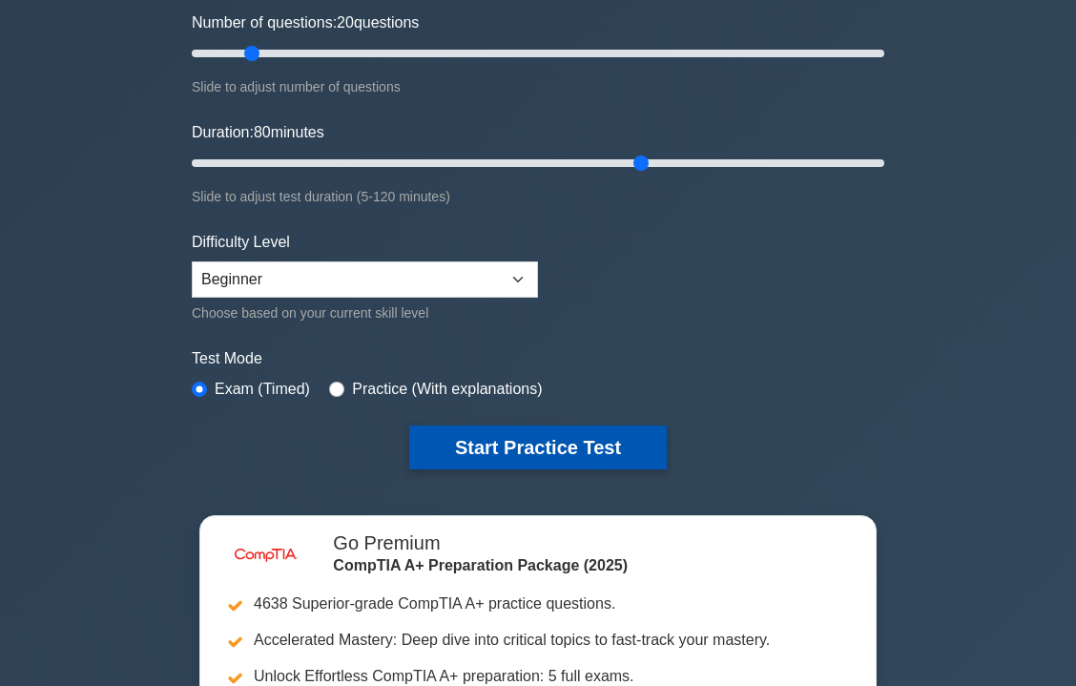
click at [475, 449] on button "Start Practice Test" at bounding box center [538, 448] width 258 height 44
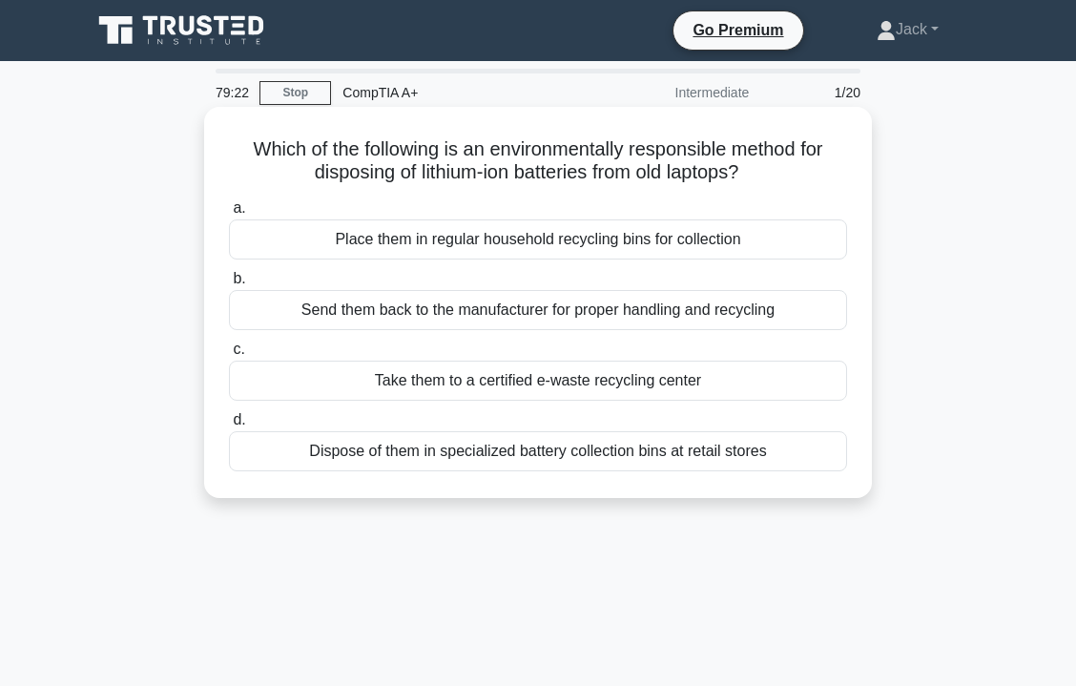
click at [428, 451] on div "Dispose of them in specialized battery collection bins at retail stores" at bounding box center [538, 451] width 618 height 40
click at [229, 427] on input "d. Dispose of them in specialized battery collection bins at retail stores" at bounding box center [229, 420] width 0 height 12
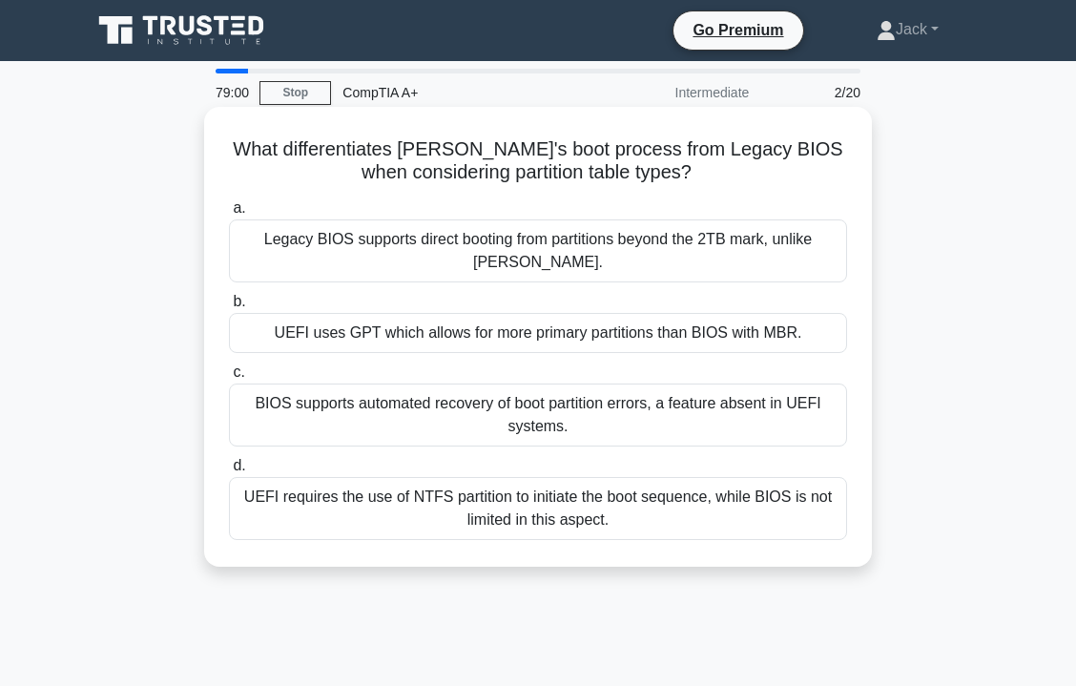
click at [421, 385] on div "BIOS supports automated recovery of boot partition errors, a feature absent in …" at bounding box center [538, 415] width 618 height 63
click at [229, 379] on input "c. BIOS supports automated recovery of boot partition errors, a feature absent …" at bounding box center [229, 372] width 0 height 12
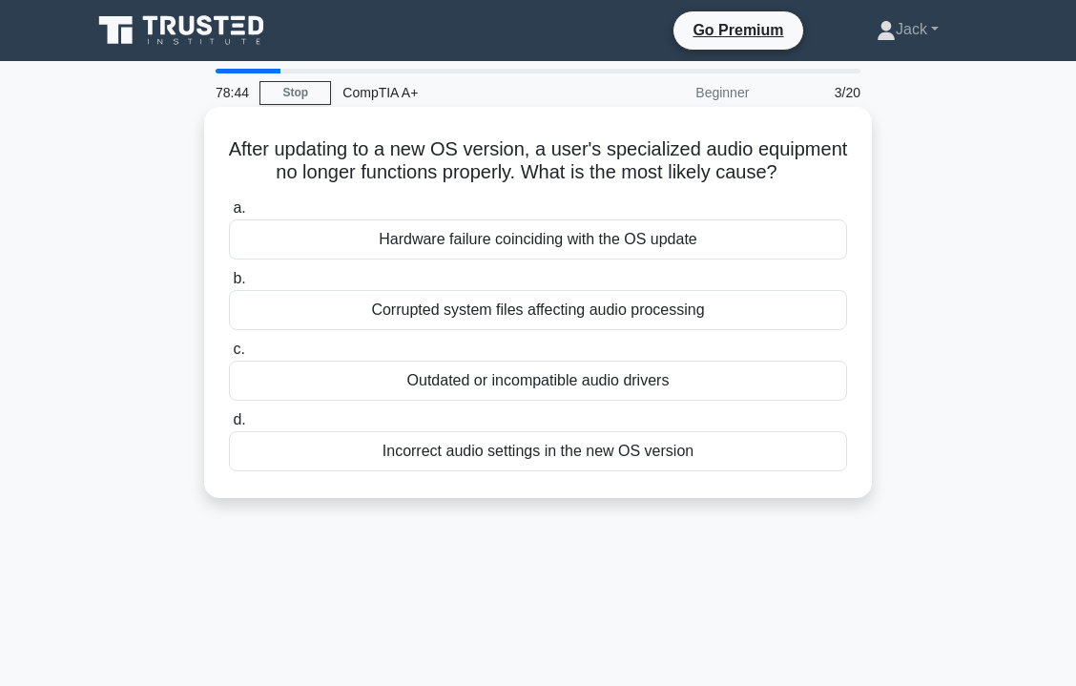
click at [419, 457] on div "Incorrect audio settings in the new OS version" at bounding box center [538, 451] width 618 height 40
click at [229, 427] on input "d. Incorrect audio settings in the new OS version" at bounding box center [229, 420] width 0 height 12
